Goal: Task Accomplishment & Management: Complete application form

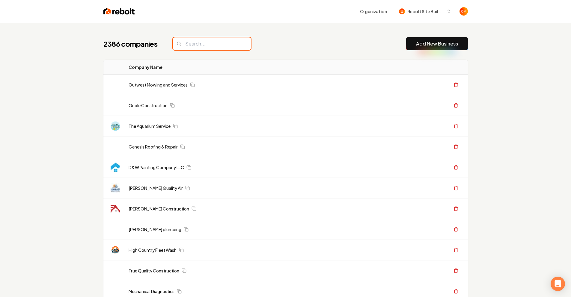
click at [240, 40] on input "search" at bounding box center [212, 43] width 78 height 13
click at [226, 44] on input "search" at bounding box center [212, 43] width 78 height 13
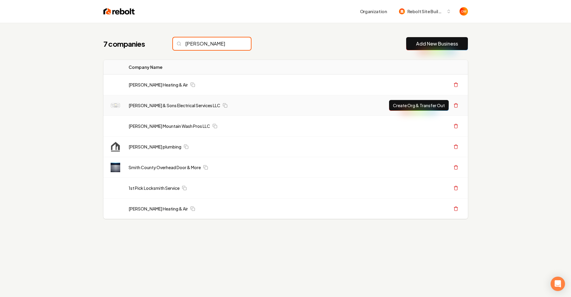
drag, startPoint x: 207, startPoint y: 40, endPoint x: 233, endPoint y: 97, distance: 62.5
click at [207, 49] on input "[PERSON_NAME]" at bounding box center [212, 43] width 78 height 13
type input "[PERSON_NAME]"
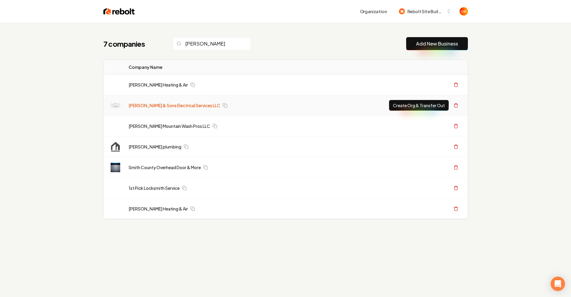
click at [175, 103] on link "[PERSON_NAME] & Sons Electrical Services LLC" at bounding box center [175, 106] width 92 height 6
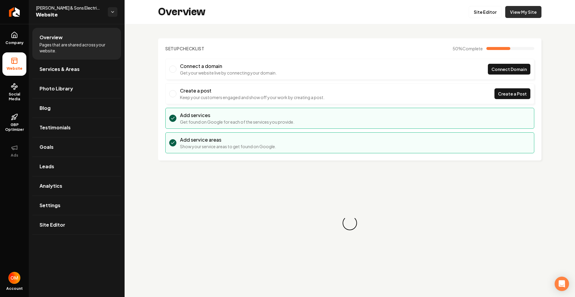
click at [524, 10] on link "View My Site" at bounding box center [524, 12] width 36 height 12
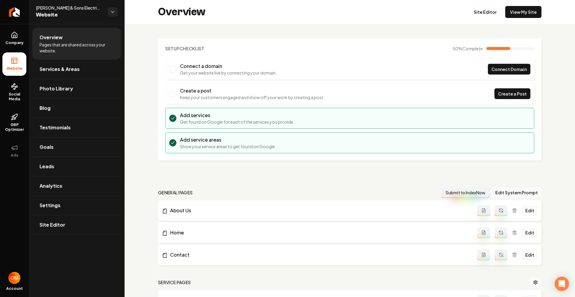
click at [20, 50] on ul "Company Website Social Media GBP Optimizer Ads" at bounding box center [14, 94] width 29 height 141
click at [14, 42] on span "Company" at bounding box center [14, 42] width 23 height 5
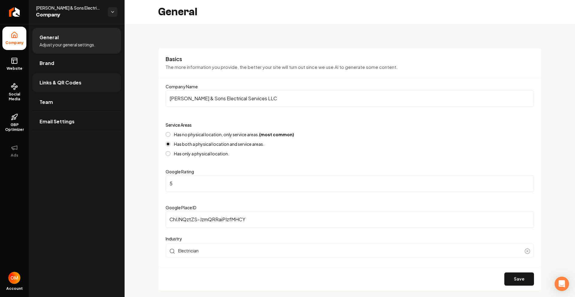
click at [76, 79] on span "Links & QR Codes" at bounding box center [61, 82] width 42 height 7
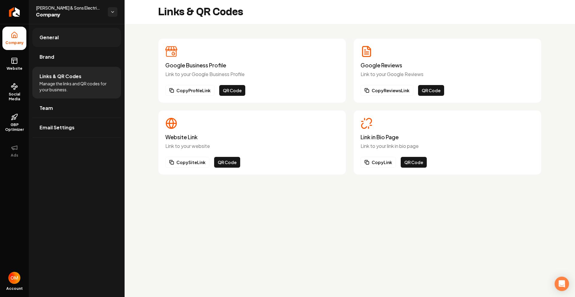
click at [71, 46] on link "General" at bounding box center [76, 37] width 89 height 19
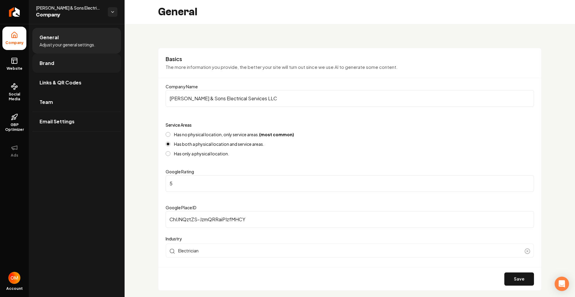
click at [79, 61] on link "Brand" at bounding box center [76, 63] width 89 height 19
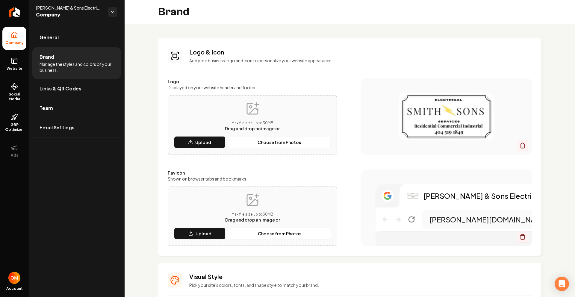
scroll to position [396, 0]
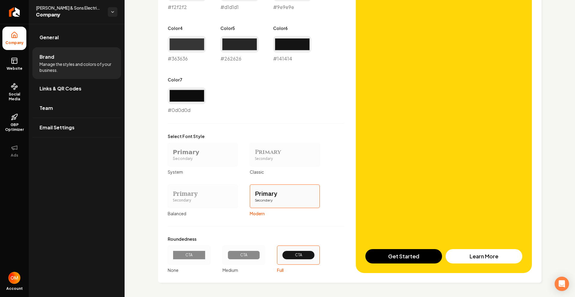
click at [241, 248] on div "CTA" at bounding box center [244, 255] width 43 height 19
click at [227, 253] on button "CTA Medium" at bounding box center [224, 255] width 5 height 5
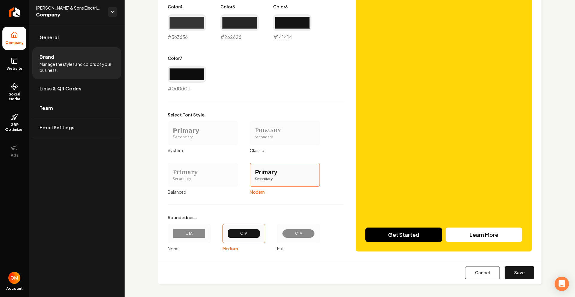
scroll to position [419, 0]
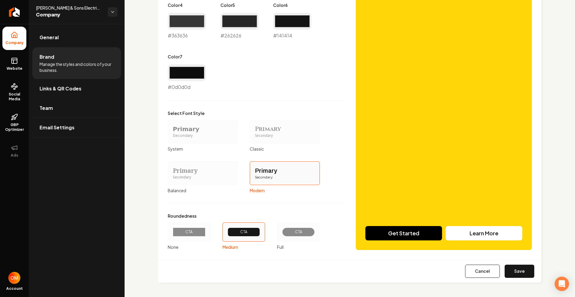
click at [516, 274] on button "Save" at bounding box center [520, 271] width 30 height 13
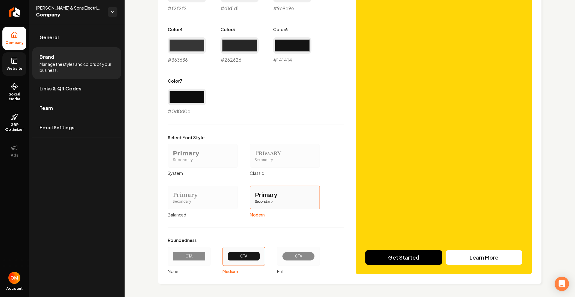
click at [12, 66] on span "Website" at bounding box center [14, 68] width 21 height 5
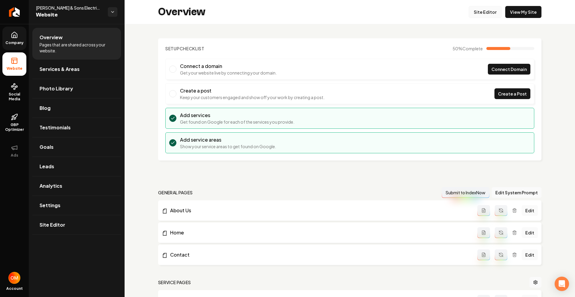
click at [479, 17] on link "Site Editor" at bounding box center [485, 12] width 33 height 12
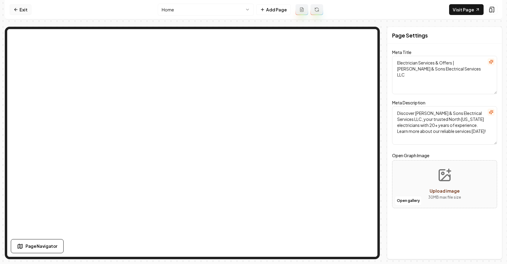
click at [18, 7] on icon at bounding box center [15, 9] width 5 height 5
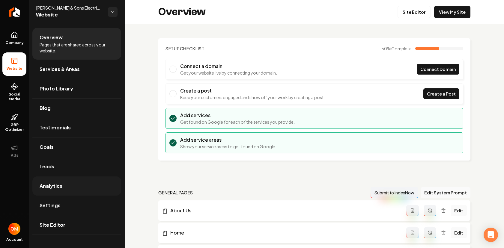
click at [76, 183] on link "Analytics" at bounding box center [76, 186] width 89 height 19
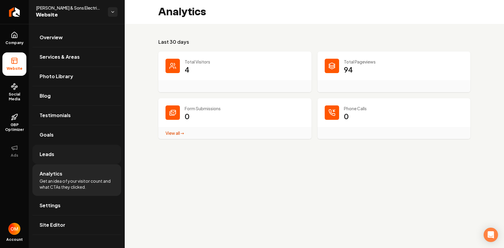
click at [65, 156] on link "Leads" at bounding box center [76, 154] width 89 height 19
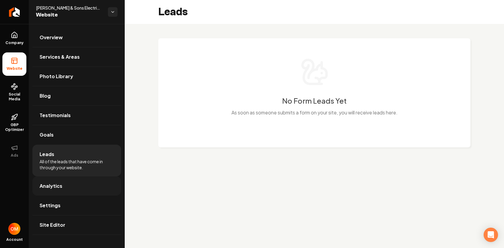
click at [89, 186] on link "Analytics" at bounding box center [76, 186] width 89 height 19
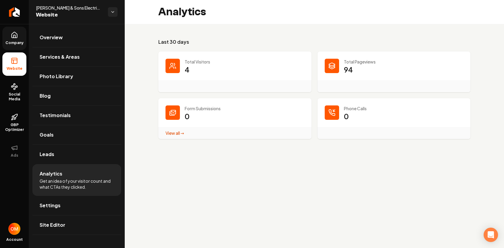
click at [13, 45] on link "Company" at bounding box center [14, 38] width 24 height 23
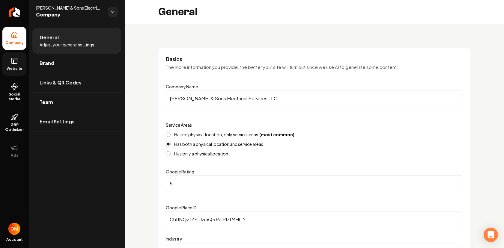
click at [19, 66] on span "Website" at bounding box center [14, 68] width 21 height 5
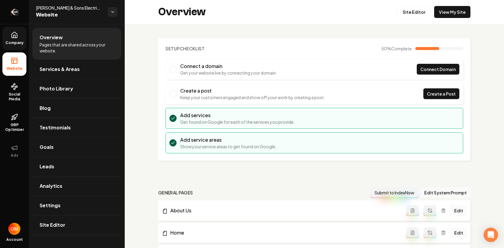
click at [20, 12] on link "Return to dashboard" at bounding box center [14, 12] width 29 height 24
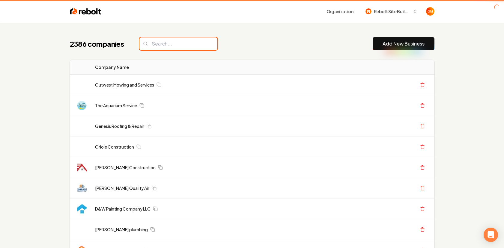
click at [156, 43] on input "search" at bounding box center [178, 43] width 78 height 13
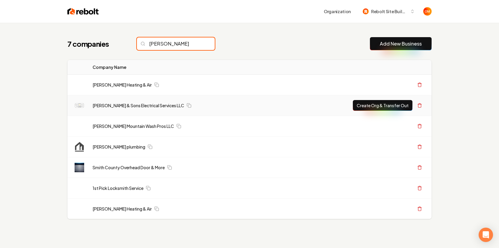
type input "[PERSON_NAME]"
click at [389, 110] on button "Create Org & Transfer Out" at bounding box center [383, 105] width 60 height 11
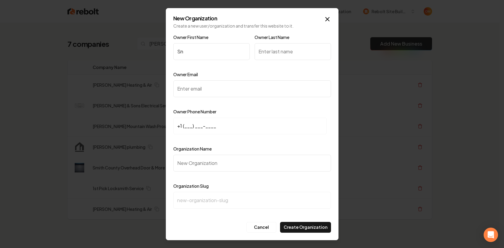
type input "S"
type input "[PERSON_NAME]"
click at [260, 58] on input "Owner Last Name" at bounding box center [292, 51] width 76 height 17
type input "[PERSON_NAME]"
click at [221, 93] on input "Owner Email" at bounding box center [252, 88] width 158 height 17
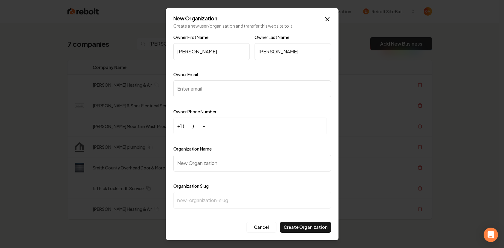
paste input "[EMAIL_ADDRESS][DOMAIN_NAME]"
type input "[EMAIL_ADDRESS][DOMAIN_NAME]"
click at [185, 126] on input "+1 (___) ___-____" at bounding box center [249, 125] width 153 height 17
paste input "404) 519-1849"
type input "[PHONE_NUMBER]"
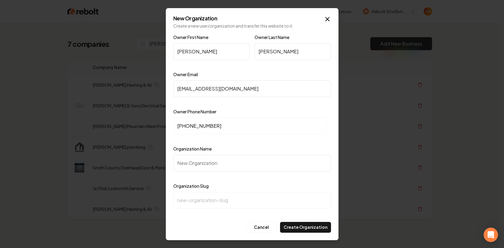
click at [198, 163] on input "Organization Name" at bounding box center [252, 163] width 158 height 17
type input "S"
type input "s"
type input "Sm"
type input "sm"
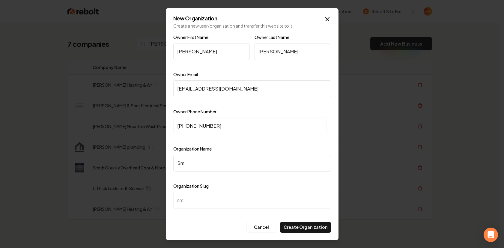
type input "Smi"
type input "smi"
type input "[PERSON_NAME]"
type input "smit"
type input "[PERSON_NAME]"
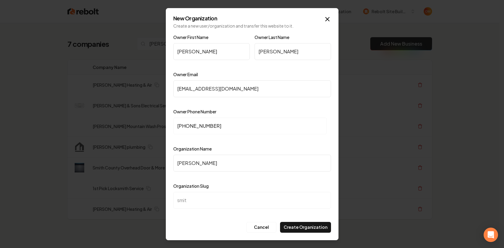
type input "[PERSON_NAME]"
type input "[PERSON_NAME] &"
type input "[PERSON_NAME]-"
type input "[PERSON_NAME] & S"
type input "[PERSON_NAME]-s"
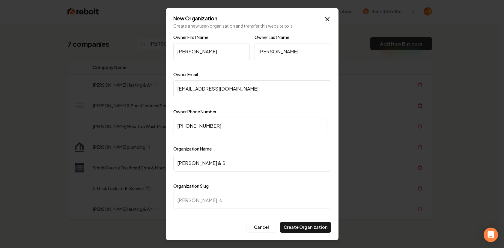
type input "[PERSON_NAME] & So"
type input "[PERSON_NAME]-so"
type input "[PERSON_NAME] & Son"
type input "[PERSON_NAME]-son"
type input "[PERSON_NAME] & Sons"
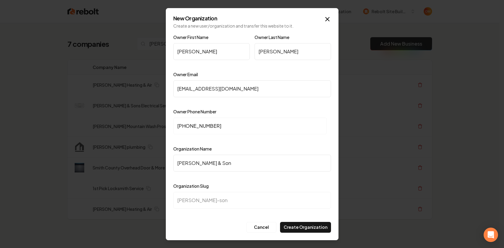
type input "[PERSON_NAME]-sons"
type input "[PERSON_NAME] & Sons E"
type input "[PERSON_NAME]-sons-e"
type input "[PERSON_NAME] & Sons El"
type input "[PERSON_NAME]-sons-el"
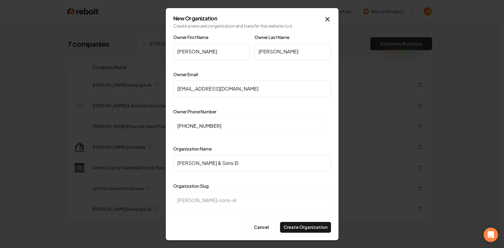
type input "[PERSON_NAME] & Sons Ele"
type input "[PERSON_NAME]-sons-ele"
type input "[PERSON_NAME] & Sons Elec"
type input "[PERSON_NAME]-sons-elec"
type input "[PERSON_NAME] & Sons Elect"
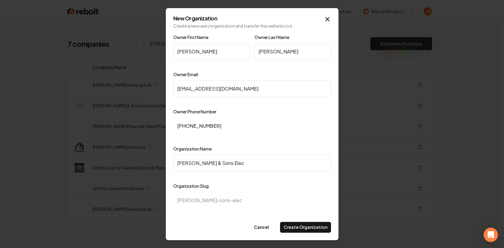
type input "[PERSON_NAME]-sons-elect"
type input "[PERSON_NAME] & Sons Electr"
type input "[PERSON_NAME]-sons-electr"
type input "[PERSON_NAME] & Sons Electro"
type input "[PERSON_NAME]-sons-electro"
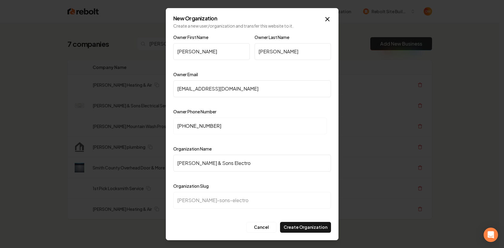
type input "[PERSON_NAME] & Sons Electroc"
type input "[PERSON_NAME]-sons-electroc"
type input "[PERSON_NAME] & Sons Electroca"
type input "[PERSON_NAME]-sons-electroca"
type input "[PERSON_NAME] & Sons Electrocal"
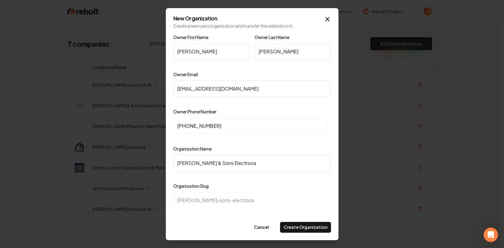
type input "[PERSON_NAME]-sons-electrocal"
type input "[PERSON_NAME] & Sons Electroca"
type input "[PERSON_NAME]-sons-electroca"
type input "[PERSON_NAME] & Sons Electroc"
type input "[PERSON_NAME]-sons-electroc"
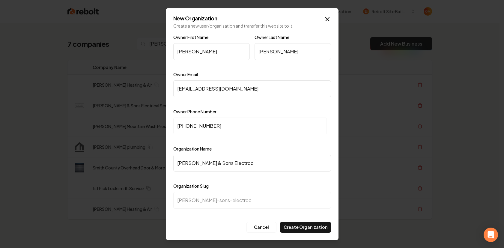
type input "[PERSON_NAME] & Sons Electro"
type input "[PERSON_NAME]-sons-electro"
type input "[PERSON_NAME] & Sons Electr"
type input "[PERSON_NAME]-sons-electr"
type input "[PERSON_NAME] & Sons Electri"
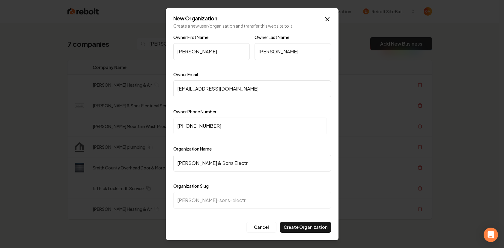
type input "[PERSON_NAME]-sons-electri"
type input "[PERSON_NAME] & Sons Electric"
type input "[PERSON_NAME]-sons-electric"
type input "[PERSON_NAME] & Sons Electrica"
type input "[PERSON_NAME]-sons-electrica"
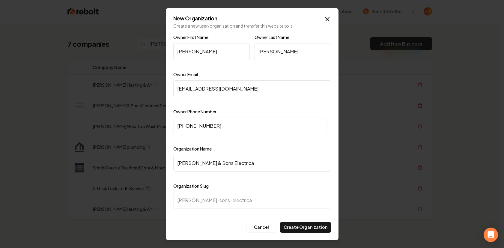
type input "[PERSON_NAME] & Sons Electrical"
type input "[PERSON_NAME]-sons-electrical"
type input "[PERSON_NAME] & Sons Electrical S"
type input "[PERSON_NAME]-sons-electrical-s"
type input "[PERSON_NAME] & Sons Electrical Sr"
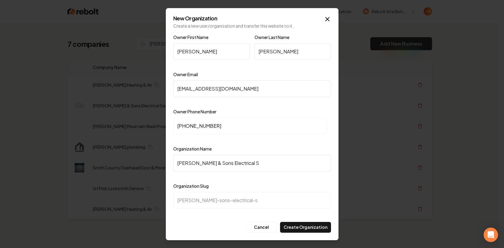
type input "[PERSON_NAME]-sons-electrical-sr"
type input "[PERSON_NAME] & Sons Electrical Sre"
type input "[PERSON_NAME]-sons-electrical-sre"
type input "[PERSON_NAME] & Sons Electrical Srer"
type input "[PERSON_NAME]-sons-electrical-srer"
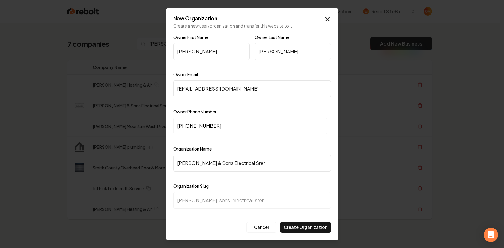
type input "[PERSON_NAME] & Sons Electrical Sre"
type input "[PERSON_NAME]-sons-electrical-sre"
type input "[PERSON_NAME] & Sons Electrical Sr"
type input "[PERSON_NAME]-sons-electrical-sr"
type input "[PERSON_NAME] & Sons Electrical S"
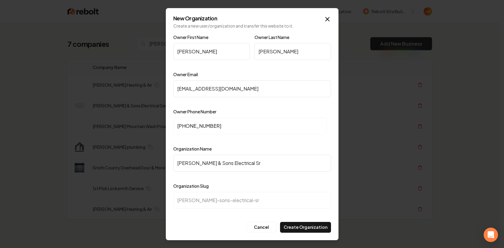
type input "[PERSON_NAME]-sons-electrical-s"
type input "[PERSON_NAME] & Sons Electrical Se"
type input "[PERSON_NAME]-sons-electrical-se"
type input "[PERSON_NAME] & Sons Electrical Ser"
type input "[PERSON_NAME]-sons-electrical-ser"
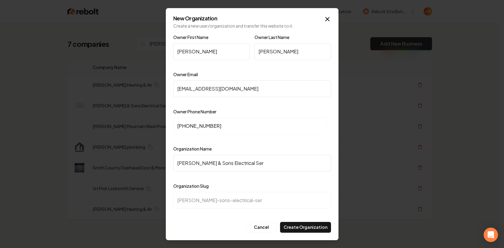
type input "[PERSON_NAME] & Sons Electrical Serv"
type input "[PERSON_NAME]-sons-electrical-serv"
type input "[PERSON_NAME] & Sons Electrical Servi"
type input "[PERSON_NAME]-sons-electrical-servi"
type input "[PERSON_NAME] & Sons Electrical Servic"
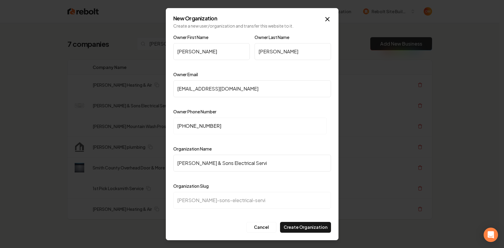
type input "[PERSON_NAME]-sons-electrical-servic"
type input "[PERSON_NAME] & Sons Electrical Service"
type input "[PERSON_NAME]-sons-electrical-service"
type input "[PERSON_NAME] & Sons Electrical Services"
type input "[PERSON_NAME]-sons-electrical-services"
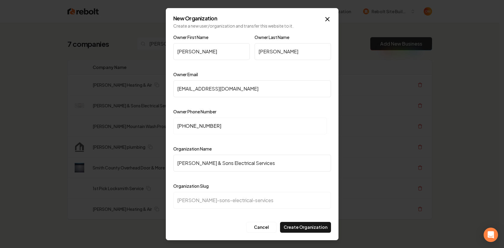
type input "[PERSON_NAME] & Sons Electrical Services L"
type input "[PERSON_NAME]-sons-electrical-services-l"
type input "[PERSON_NAME] & Sons Electrical Services LL"
type input "[PERSON_NAME]-sons-electrical-services-ll"
type input "[PERSON_NAME] & Sons Electrical Services LLC"
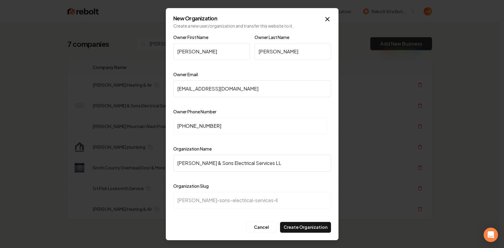
type input "[PERSON_NAME]-sons-electrical-services-llc"
type input "[PERSON_NAME] & Sons Electrical Services LLC"
click at [288, 141] on div at bounding box center [252, 140] width 158 height 6
click at [308, 225] on button "Create Organization" at bounding box center [305, 227] width 51 height 11
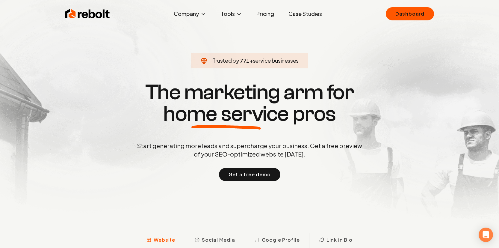
click at [413, 21] on div "Rebolt Company About Blog Jobs Tools Google Review QR Code Generator Google Bus…" at bounding box center [250, 14] width 384 height 18
click at [413, 13] on link "Dashboard" at bounding box center [410, 13] width 48 height 13
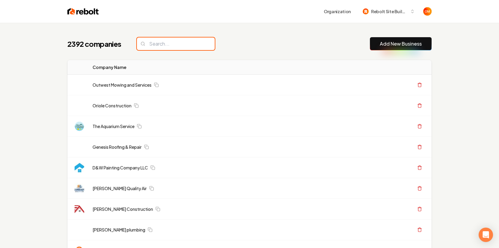
click at [198, 40] on input "search" at bounding box center [176, 43] width 78 height 13
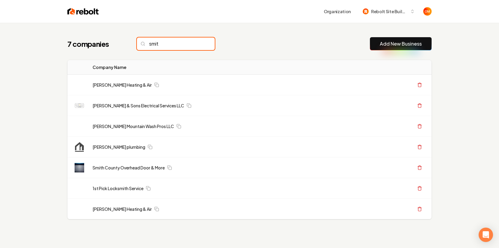
type input "[PERSON_NAME]"
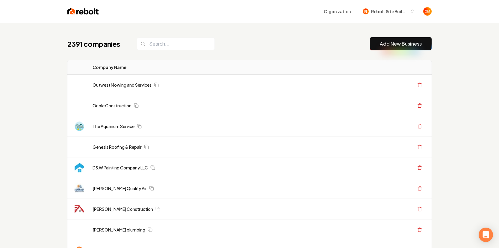
drag, startPoint x: 272, startPoint y: 21, endPoint x: 269, endPoint y: 27, distance: 5.8
click at [272, 22] on div "Organization Rebolt Site Builder" at bounding box center [250, 11] width 384 height 23
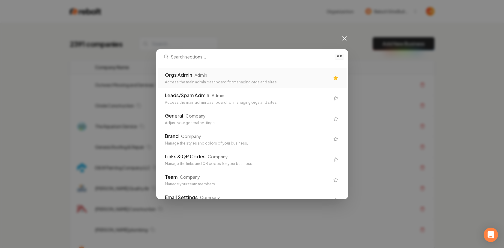
click at [192, 76] on div "Orgs Admin Admin" at bounding box center [247, 74] width 165 height 7
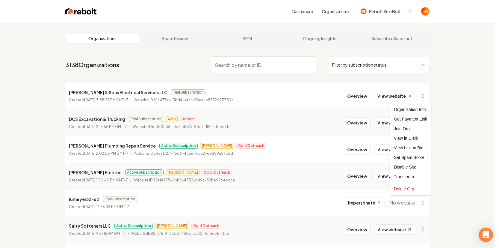
click at [430, 97] on html "Dashboard Organization Rebolt Site Builder Organizations Spam Review SMM Ongoin…" at bounding box center [249, 124] width 499 height 248
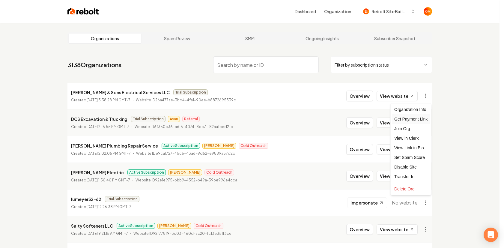
click at [418, 117] on div "Get Payment Link" at bounding box center [411, 119] width 38 height 10
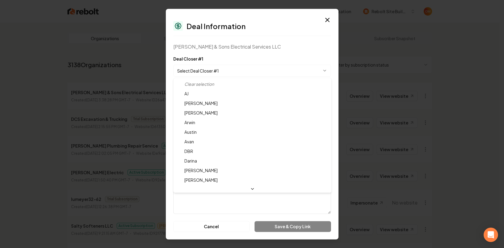
click at [227, 70] on body "Dashboard Organization Rebolt Site Builder Organizations Spam Review SMM Ongoin…" at bounding box center [249, 124] width 499 height 248
select select "**********"
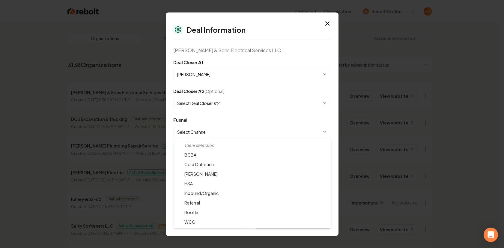
click at [216, 130] on body "Dashboard Organization Rebolt Site Builder Organizations Spam Review SMM Ongoin…" at bounding box center [249, 124] width 499 height 248
select select "**********"
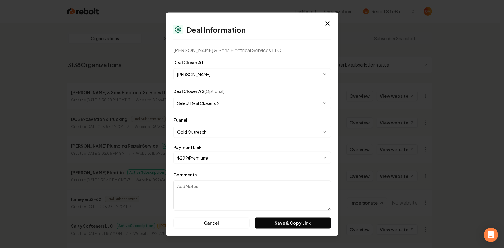
drag, startPoint x: 260, startPoint y: 168, endPoint x: 257, endPoint y: 169, distance: 3.1
click at [260, 168] on form "**********" at bounding box center [252, 143] width 158 height 170
click at [290, 224] on button "Save & Copy Link" at bounding box center [292, 222] width 76 height 11
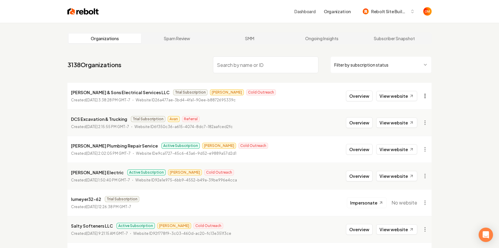
click at [426, 94] on html "Dashboard Organization Rebolt Site Builder Organizations Spam Review SMM Ongoin…" at bounding box center [249, 124] width 499 height 248
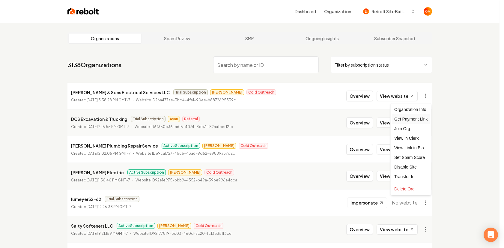
click at [417, 117] on div "Get Payment Link" at bounding box center [411, 119] width 38 height 10
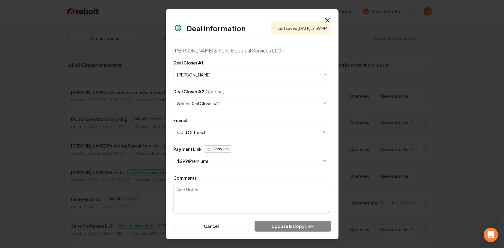
click at [221, 149] on button "Copy Link" at bounding box center [218, 148] width 28 height 7
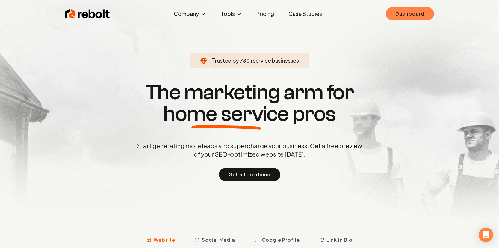
click at [417, 15] on link "Dashboard" at bounding box center [410, 13] width 48 height 13
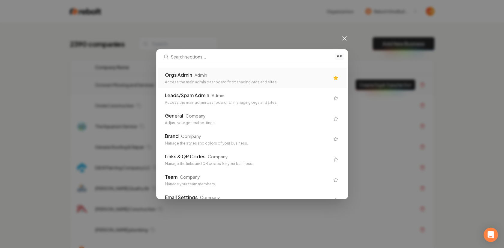
click at [238, 85] on div "Orgs Admin Admin Access the main admin dashboard for managing orgs and sites" at bounding box center [252, 78] width 189 height 20
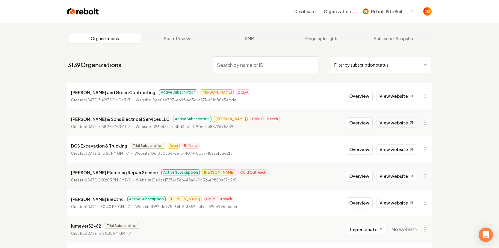
click at [395, 117] on link "View website" at bounding box center [396, 122] width 41 height 10
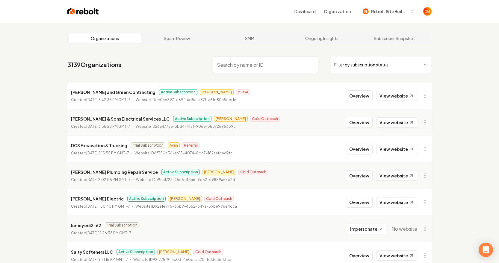
click at [424, 129] on li "Smith & Sons Electrical Services LLC Active Subscription Omar Cold Outreach Cre…" at bounding box center [249, 122] width 364 height 27
click at [406, 123] on link "View website" at bounding box center [396, 122] width 41 height 10
click at [395, 122] on link "View website" at bounding box center [396, 122] width 41 height 10
